Goal: Book appointment/travel/reservation

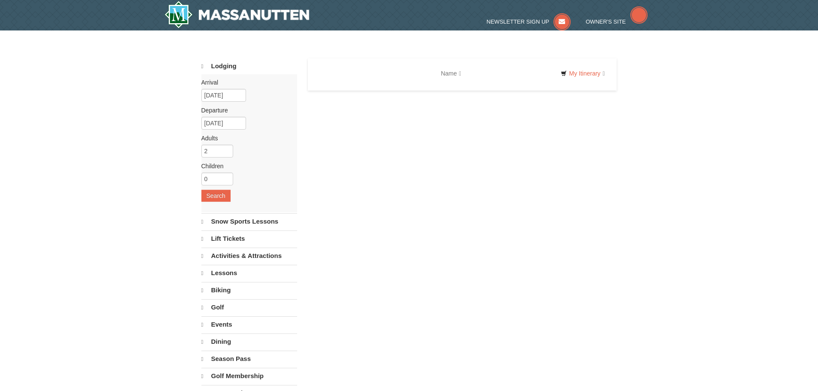
select select "10"
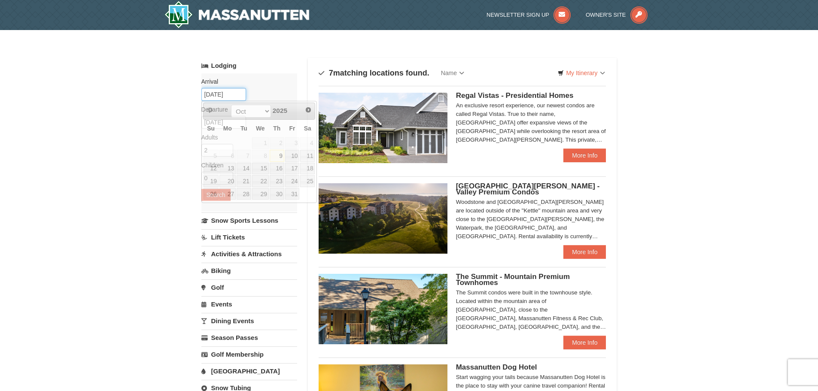
drag, startPoint x: 235, startPoint y: 97, endPoint x: 138, endPoint y: 94, distance: 96.6
click at [138, 94] on div "× Categories Map List Filter My Itinerary Questions? 1-540-289-9441 Lodging Arr…" at bounding box center [409, 386] width 818 height 713
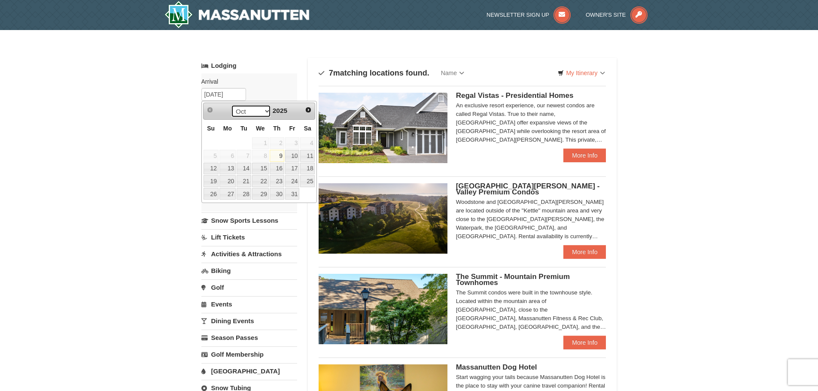
click at [247, 111] on select "Oct Nov Dec" at bounding box center [251, 111] width 40 height 13
click at [290, 180] on link "26" at bounding box center [292, 181] width 15 height 12
type input "[DATE]"
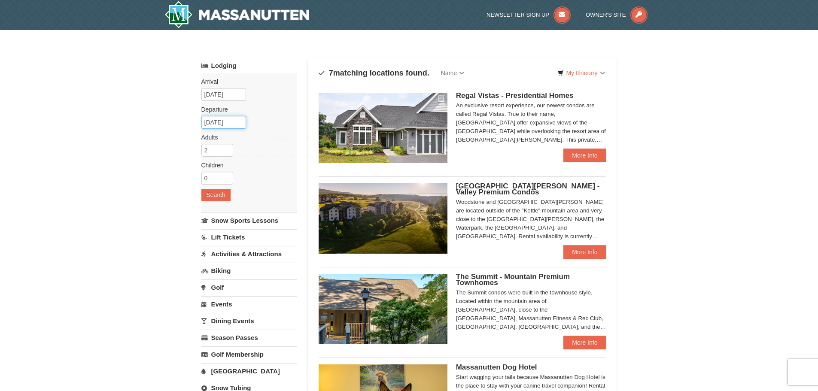
click at [239, 124] on input "12/27/2025" at bounding box center [223, 122] width 45 height 13
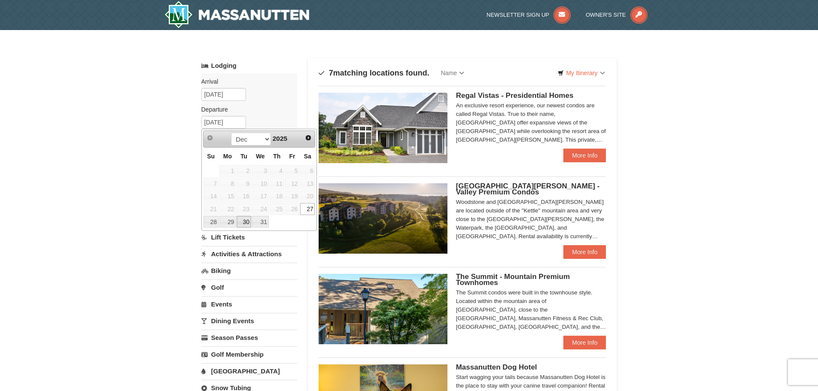
click at [240, 224] on link "30" at bounding box center [244, 222] width 15 height 12
type input "12/30/2025"
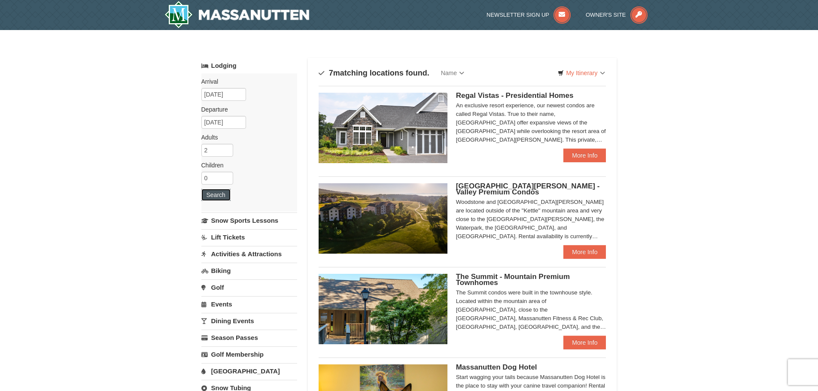
click at [223, 199] on button "Search" at bounding box center [215, 195] width 29 height 12
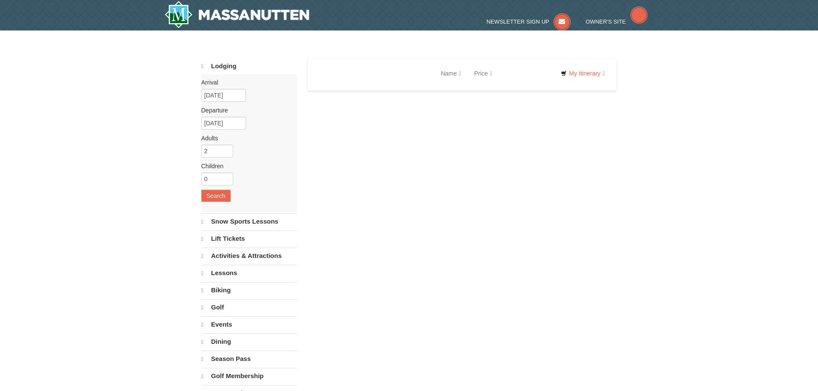
select select "10"
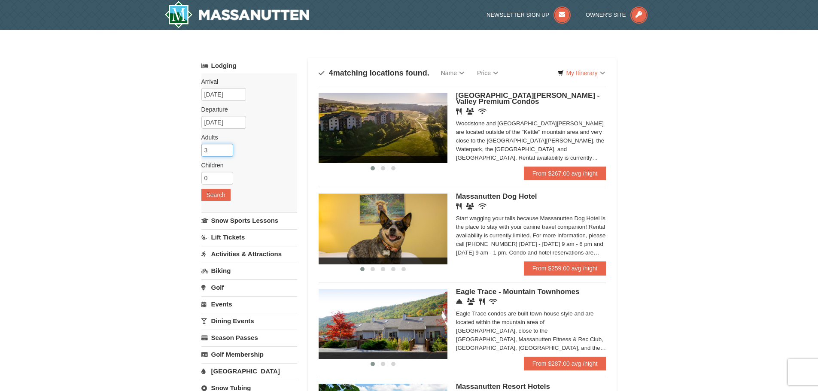
click at [227, 148] on input "3" at bounding box center [217, 150] width 32 height 13
click at [227, 148] on input "4" at bounding box center [217, 150] width 32 height 13
click at [227, 148] on input "5" at bounding box center [217, 150] width 32 height 13
type input "6"
click at [227, 148] on input "6" at bounding box center [217, 150] width 32 height 13
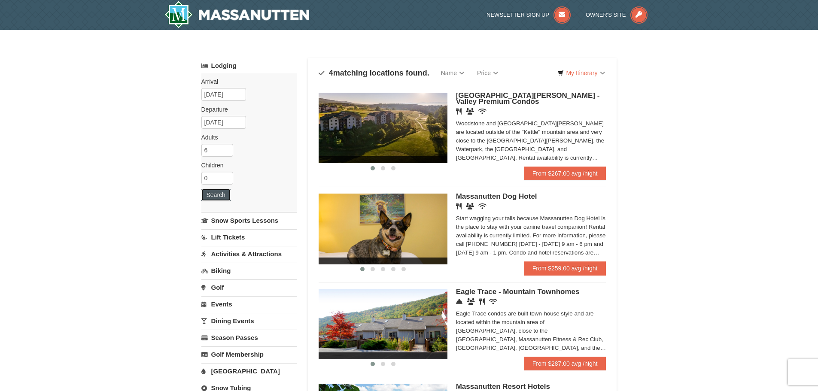
click at [213, 199] on button "Search" at bounding box center [215, 195] width 29 height 12
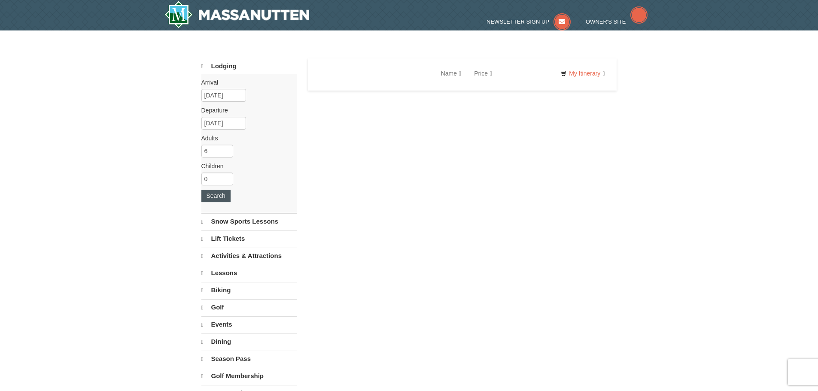
select select "10"
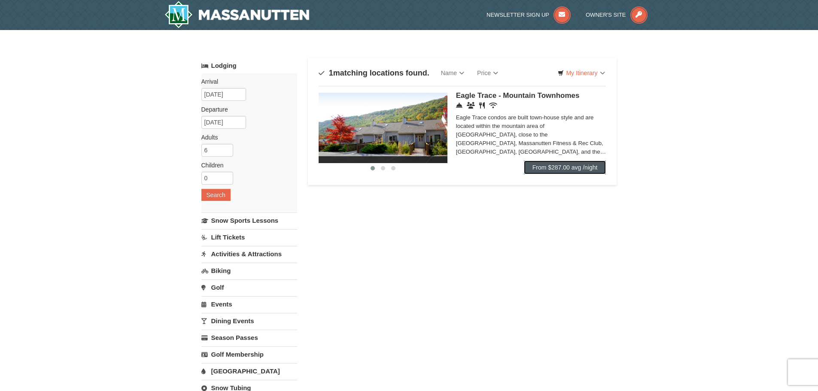
click at [578, 165] on link "From $287.00 avg /night" at bounding box center [565, 168] width 82 height 14
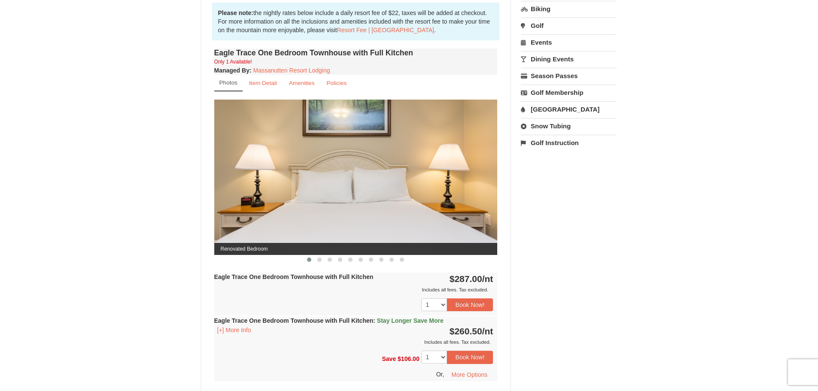
scroll to position [300, 0]
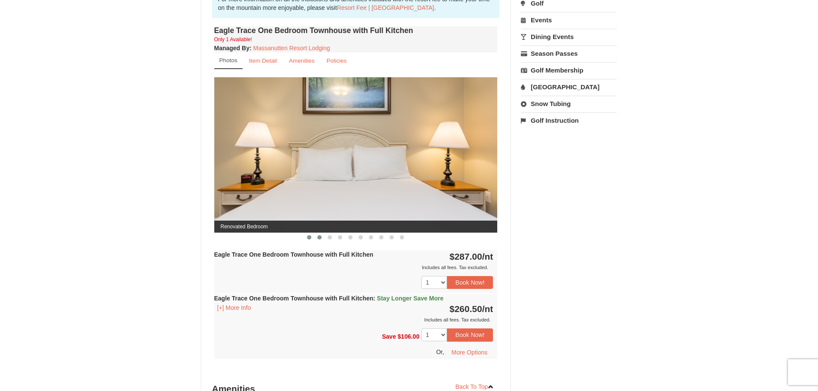
click at [321, 241] on button at bounding box center [319, 237] width 10 height 9
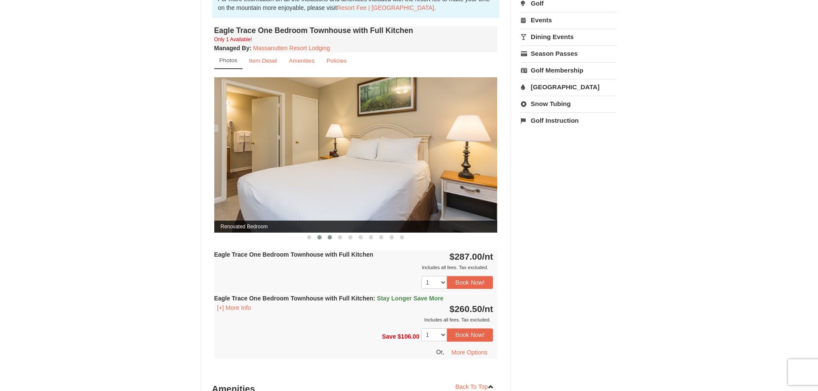
click at [330, 238] on span at bounding box center [330, 237] width 4 height 4
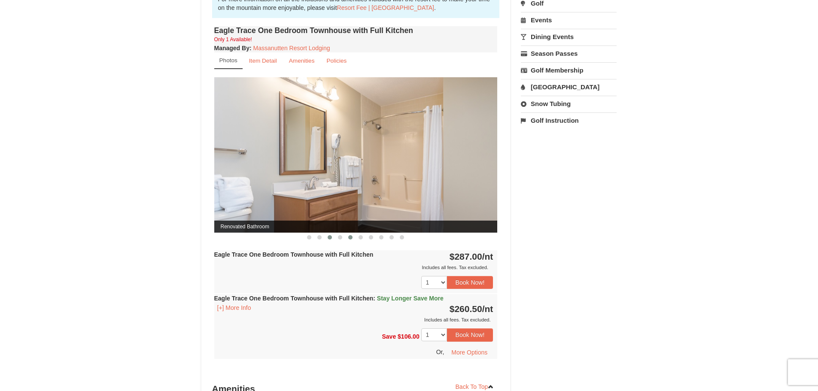
click at [347, 238] on button at bounding box center [350, 237] width 10 height 9
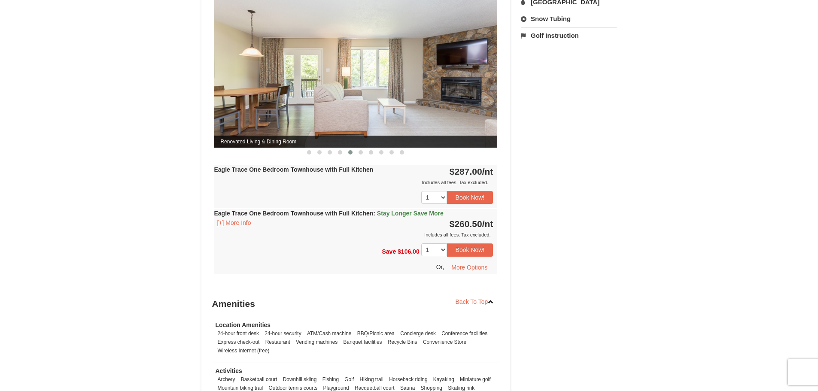
scroll to position [386, 0]
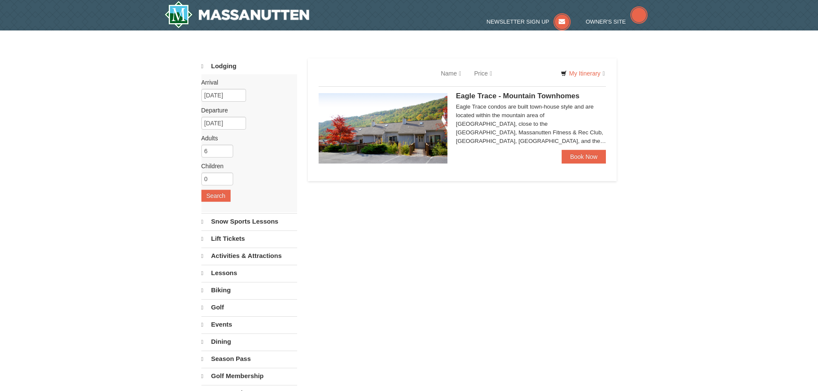
select select "10"
